Goal: Check status: Check status

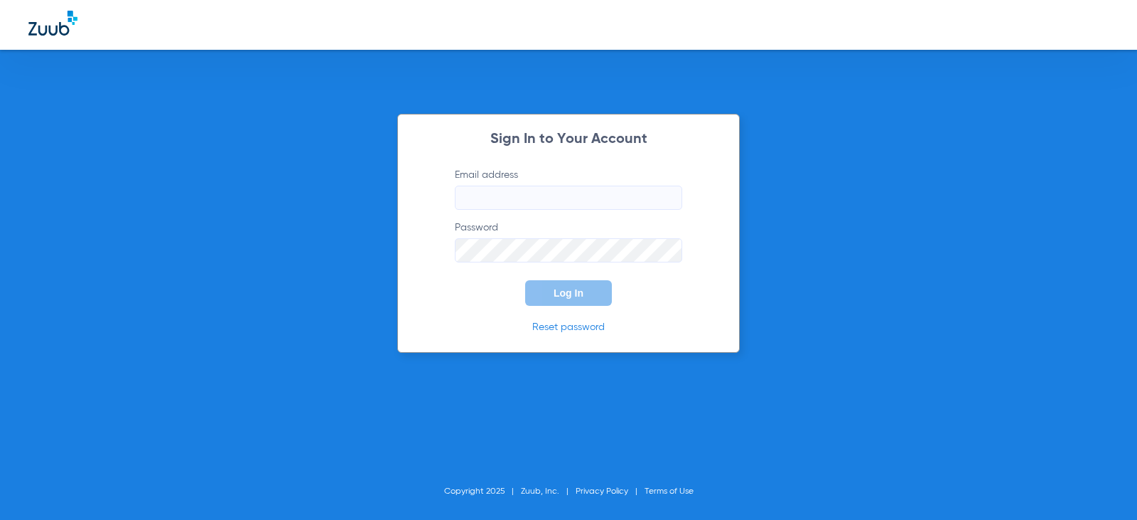
type input "[EMAIL_ADDRESS][DOMAIN_NAME]"
click at [586, 231] on label "Password" at bounding box center [568, 241] width 227 height 42
click at [561, 281] on button "Log In" at bounding box center [568, 293] width 87 height 26
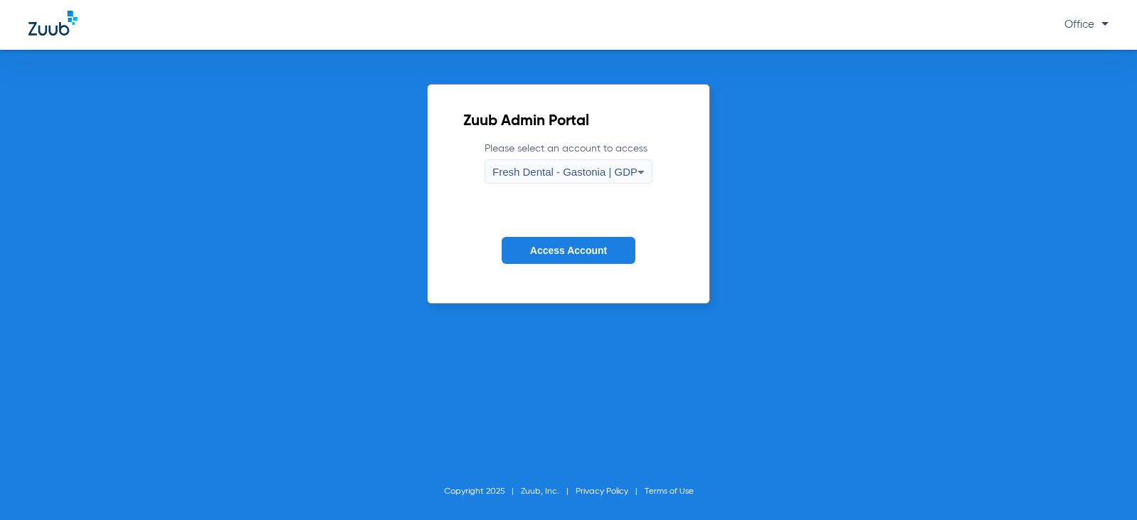
click at [564, 173] on span "Fresh Dental - Gastonia | GDP" at bounding box center [565, 172] width 145 height 12
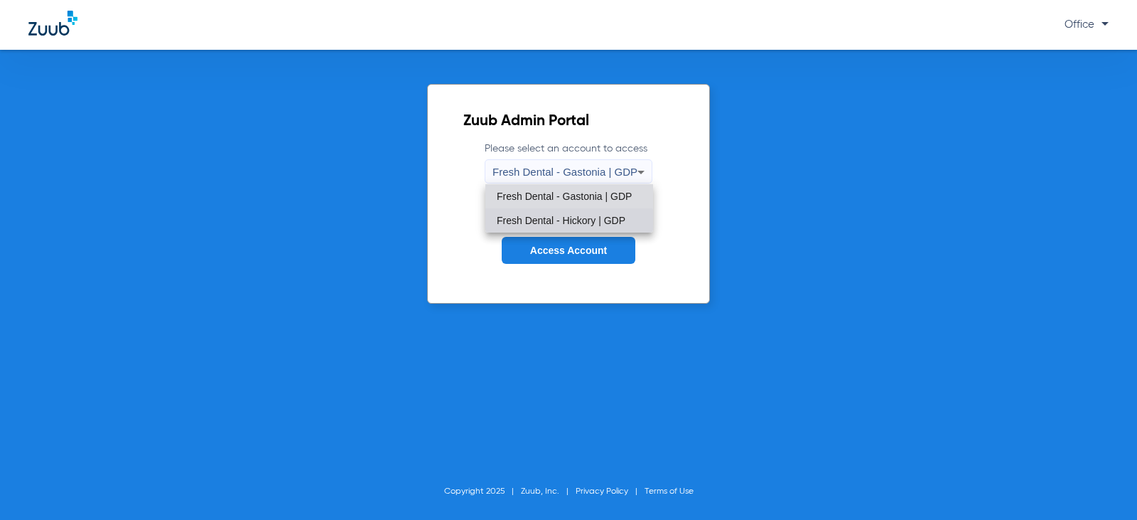
click at [552, 221] on span "Fresh Dental - Hickory | GDP" at bounding box center [561, 220] width 129 height 10
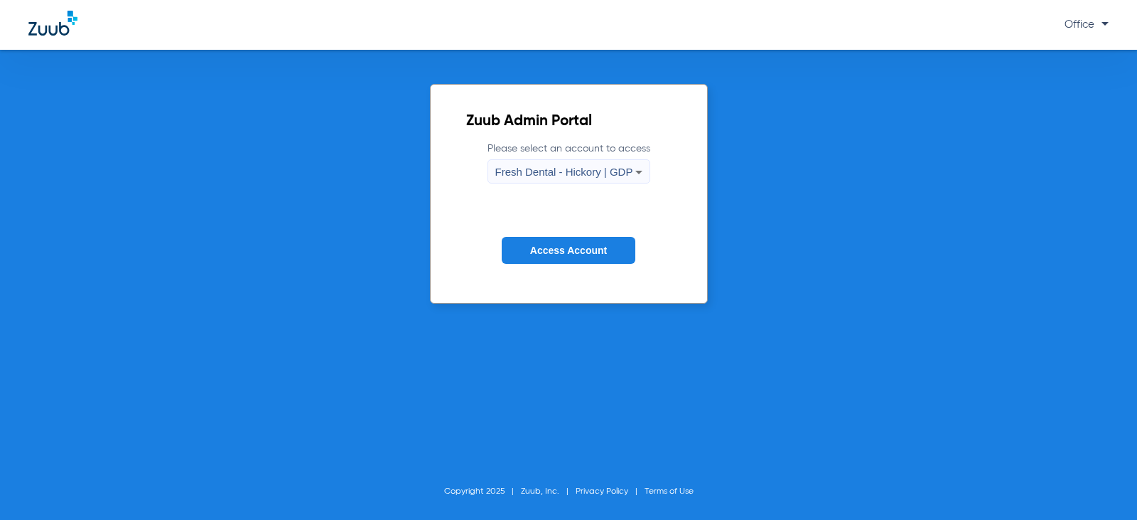
click at [559, 249] on span "Access Account" at bounding box center [568, 250] width 77 height 11
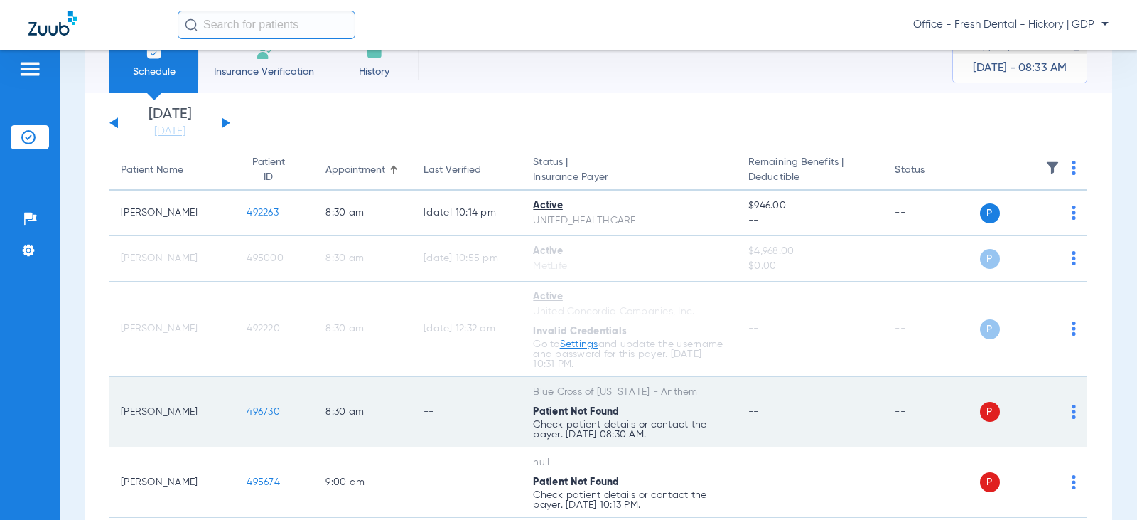
scroll to position [71, 0]
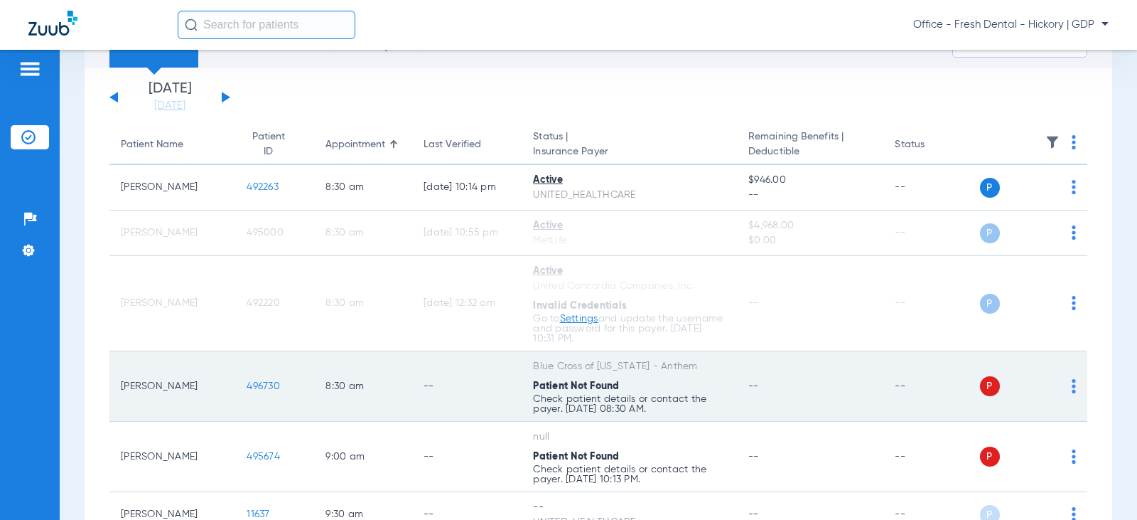
click at [566, 343] on p "Check patient details or contact the payer. [DATE] 08:30 AM." at bounding box center [629, 328] width 193 height 30
click at [1069, 387] on td "P S" at bounding box center [1034, 386] width 108 height 70
click at [1068, 387] on td "P S" at bounding box center [1034, 386] width 108 height 70
click at [1060, 390] on div "P S" at bounding box center [1028, 386] width 97 height 20
click at [1068, 387] on td "P S" at bounding box center [1034, 386] width 108 height 70
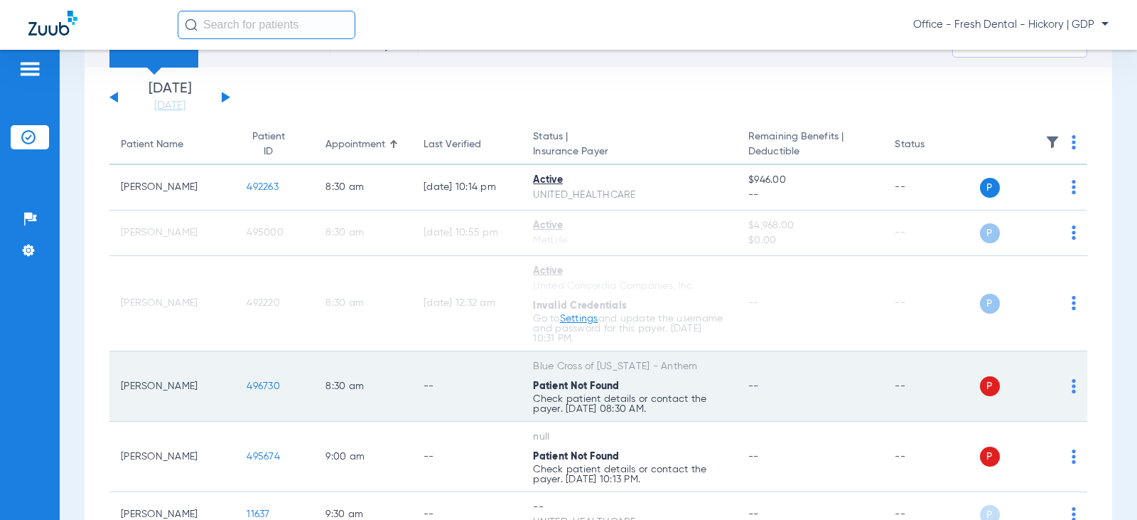
click at [247, 388] on span "496730" at bounding box center [263, 386] width 33 height 10
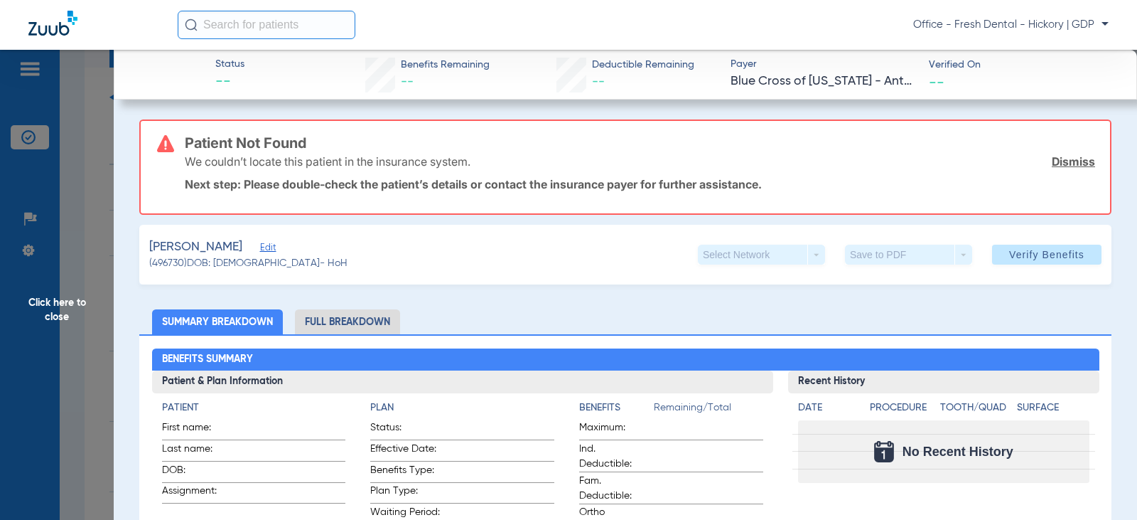
drag, startPoint x: 358, startPoint y: 299, endPoint x: 356, endPoint y: 310, distance: 10.9
click at [345, 325] on li "Full Breakdown" at bounding box center [347, 321] width 105 height 25
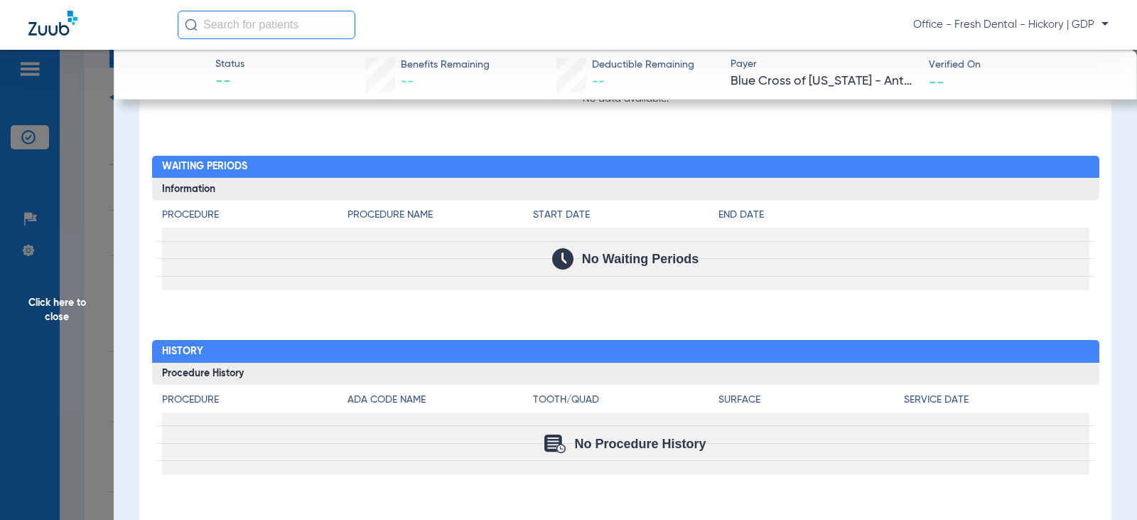
scroll to position [1001, 0]
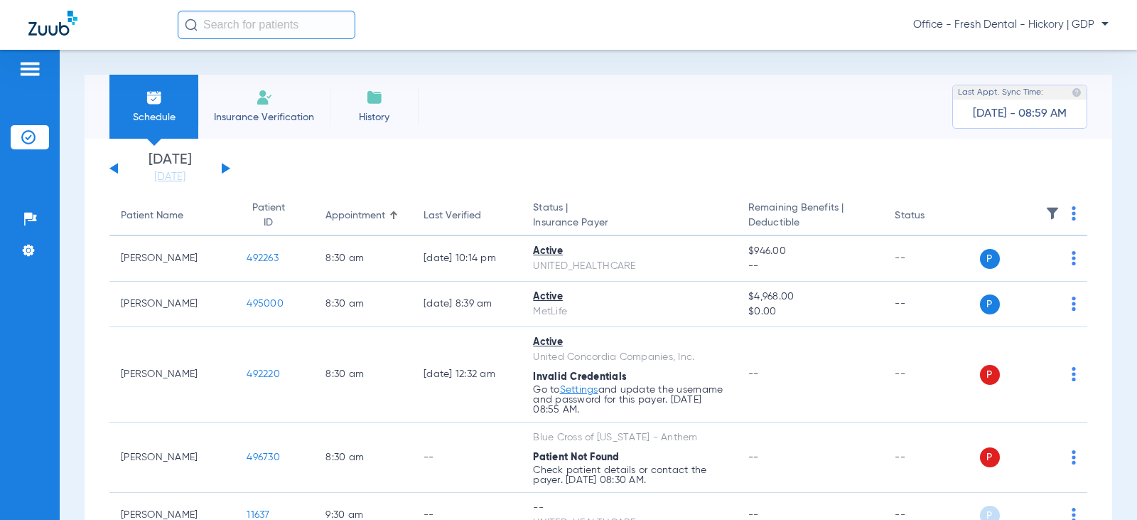
click at [221, 166] on div "[DATE] [DATE] [DATE] [DATE] [DATE] [DATE] [DATE] [DATE] [DATE] [DATE] [DATE] [D…" at bounding box center [169, 168] width 121 height 31
click at [223, 166] on button at bounding box center [226, 168] width 9 height 11
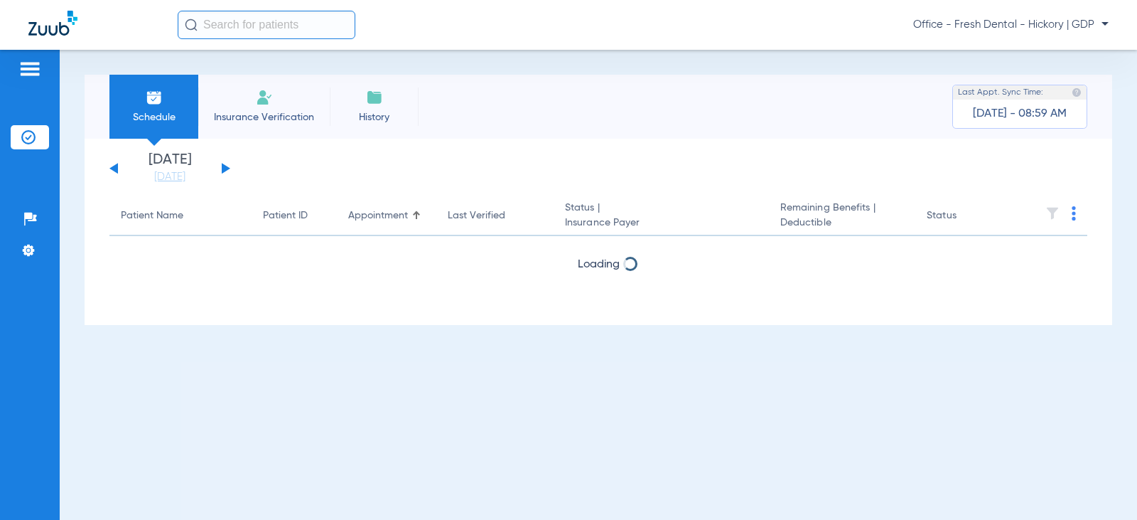
click at [223, 166] on button at bounding box center [226, 168] width 9 height 11
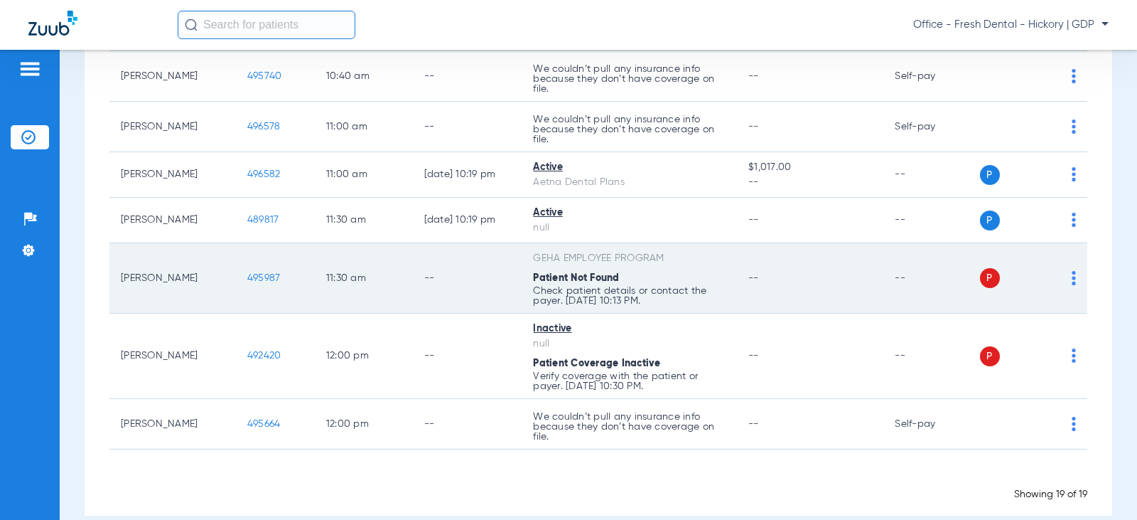
scroll to position [801, 0]
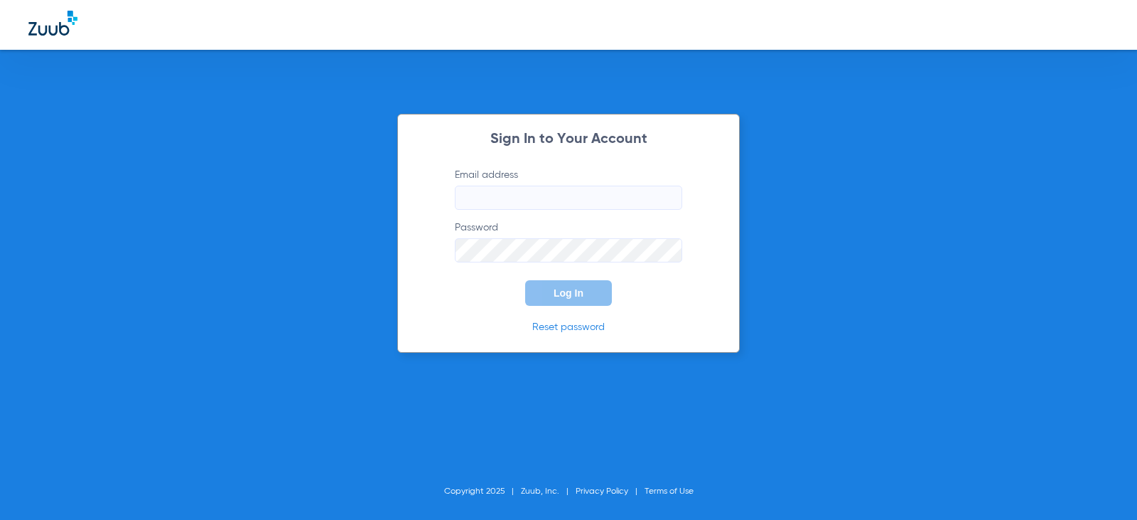
type input "[EMAIL_ADDRESS][DOMAIN_NAME]"
click at [574, 287] on button "Log In" at bounding box center [568, 293] width 87 height 26
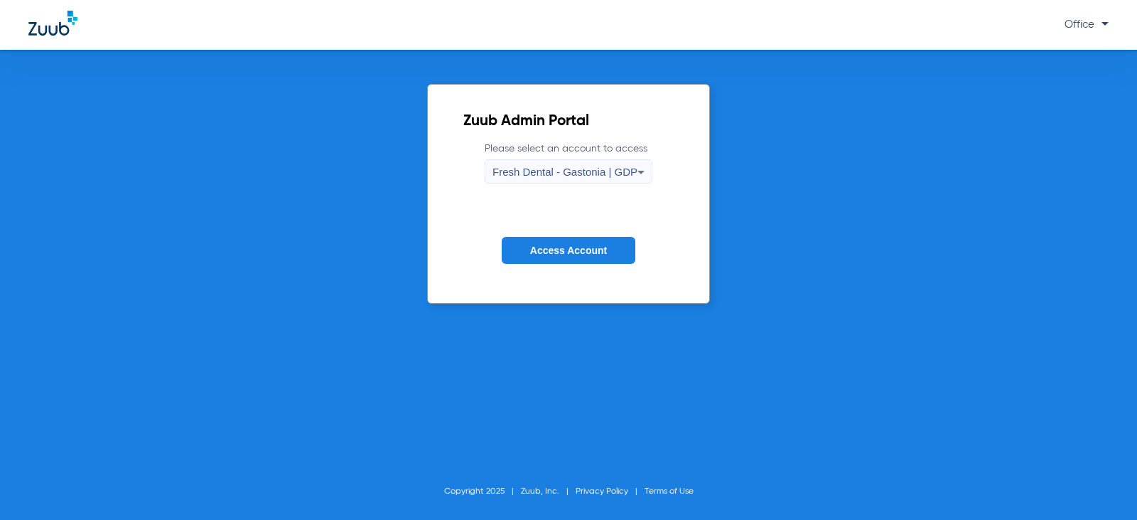
click at [638, 161] on div "Fresh Dental - Gastonia | GDP" at bounding box center [568, 172] width 166 height 24
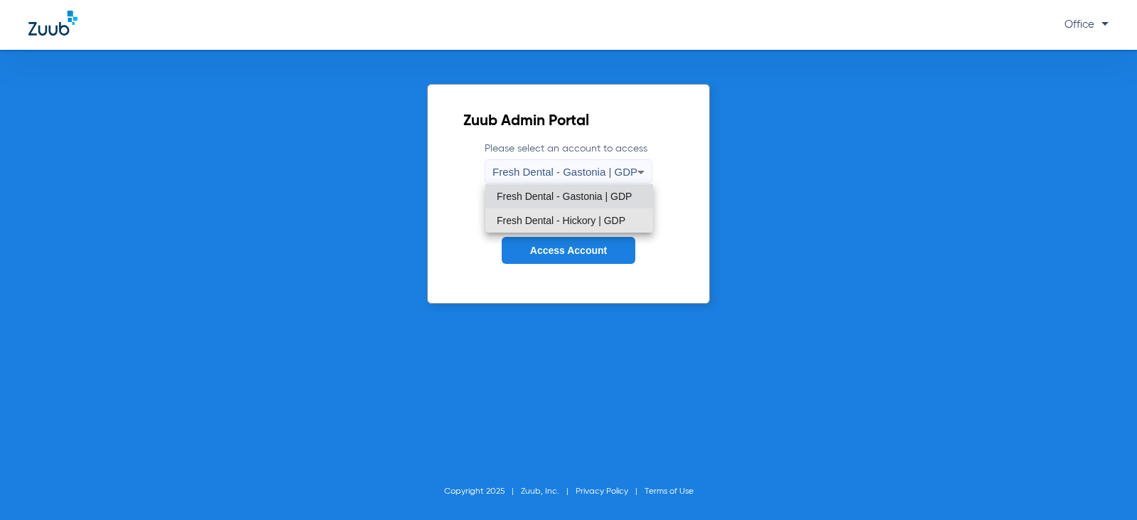
click at [627, 213] on mat-option "Fresh Dental - Hickory | GDP" at bounding box center [569, 220] width 168 height 24
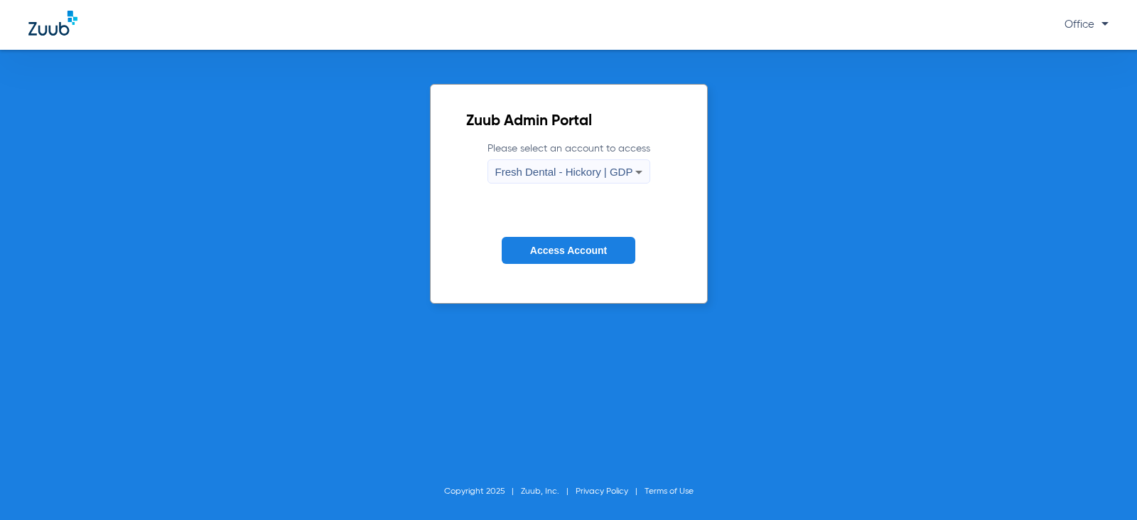
click at [628, 252] on button "Access Account" at bounding box center [569, 251] width 134 height 28
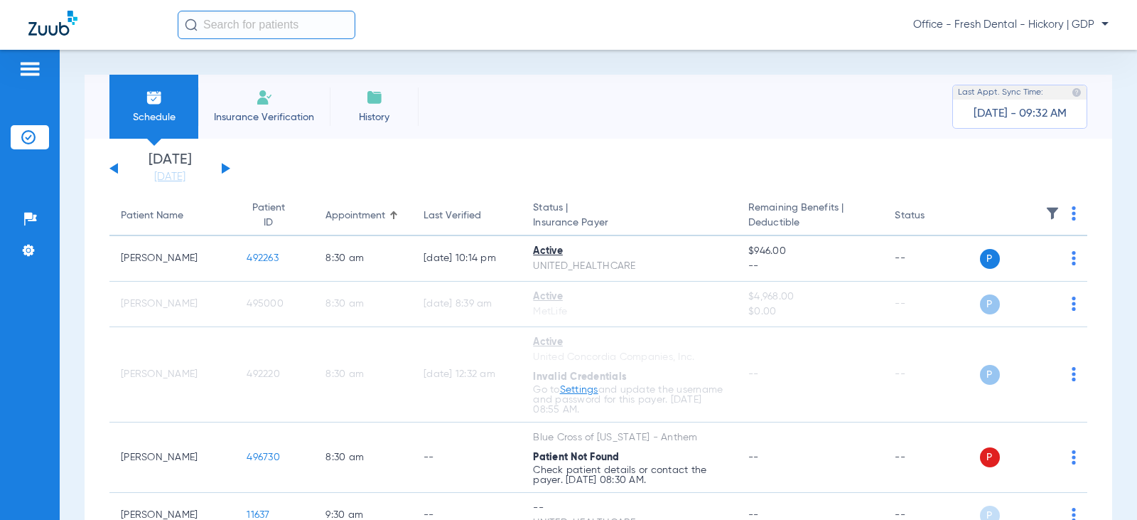
click at [222, 167] on button at bounding box center [226, 168] width 9 height 11
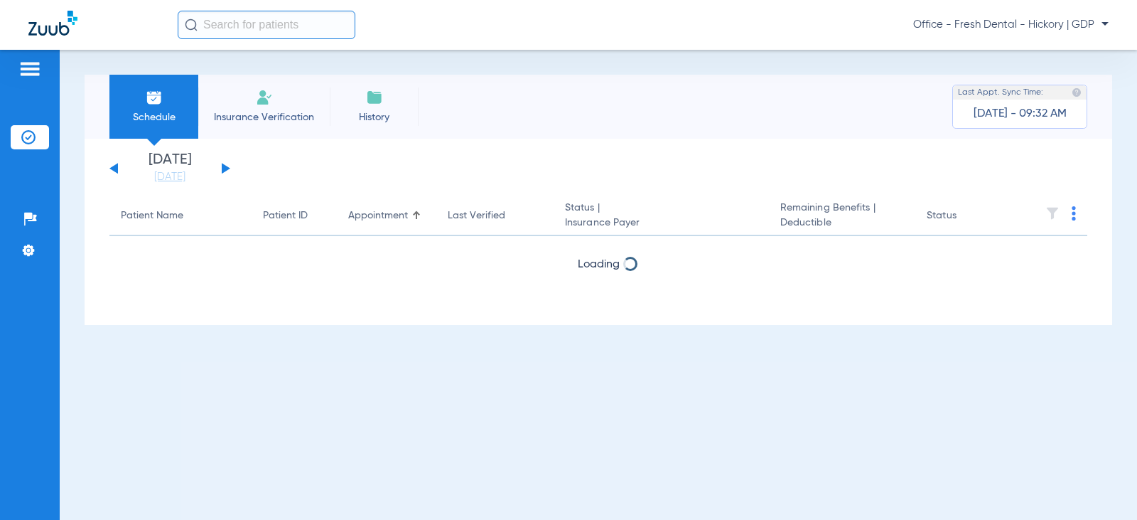
click at [222, 167] on button at bounding box center [226, 168] width 9 height 11
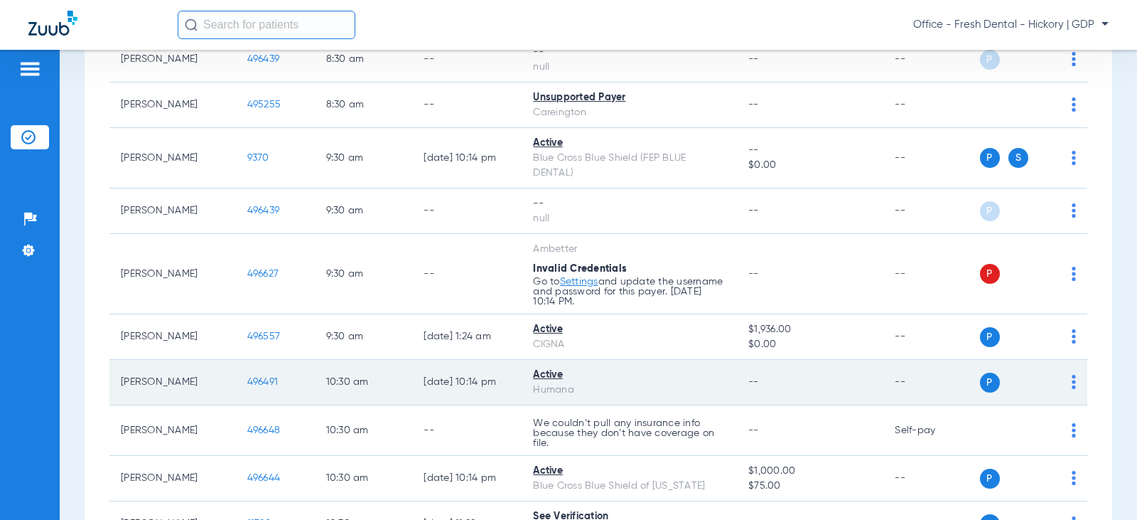
scroll to position [355, 0]
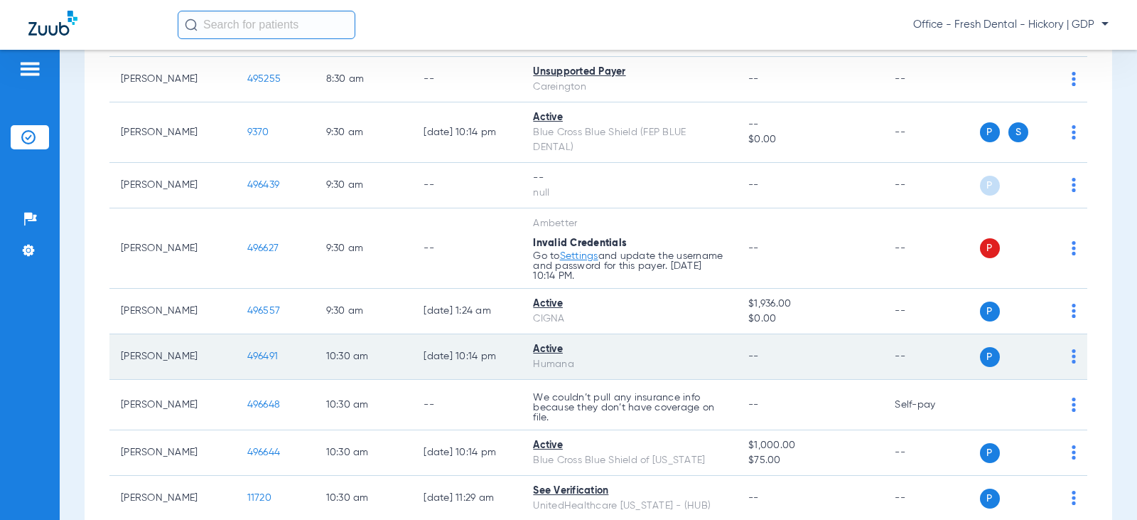
click at [564, 335] on td "Active Humana" at bounding box center [629, 356] width 215 height 45
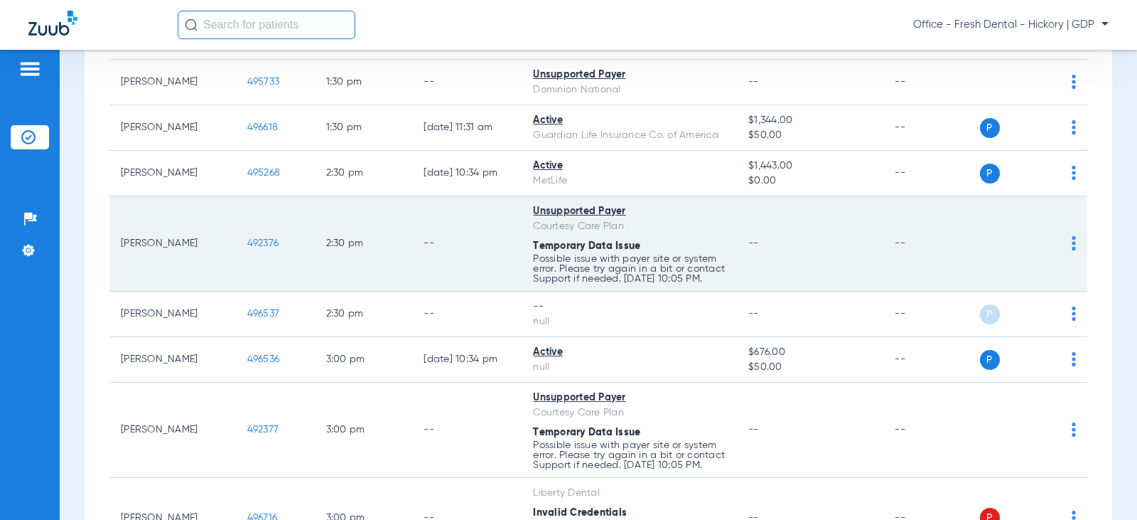
scroll to position [1279, 0]
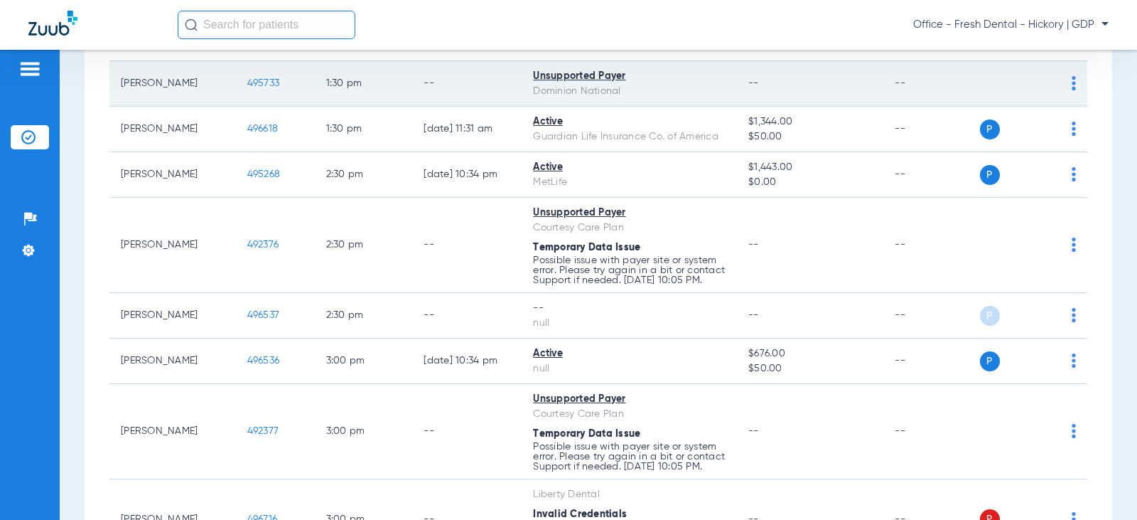
click at [552, 99] on div "Dominion National" at bounding box center [629, 91] width 193 height 15
